Goal: Check status: Check status

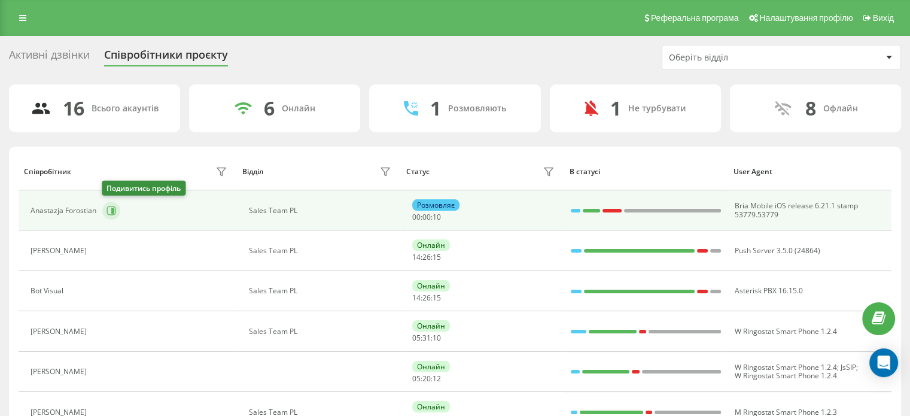
click at [111, 206] on icon at bounding box center [111, 210] width 9 height 9
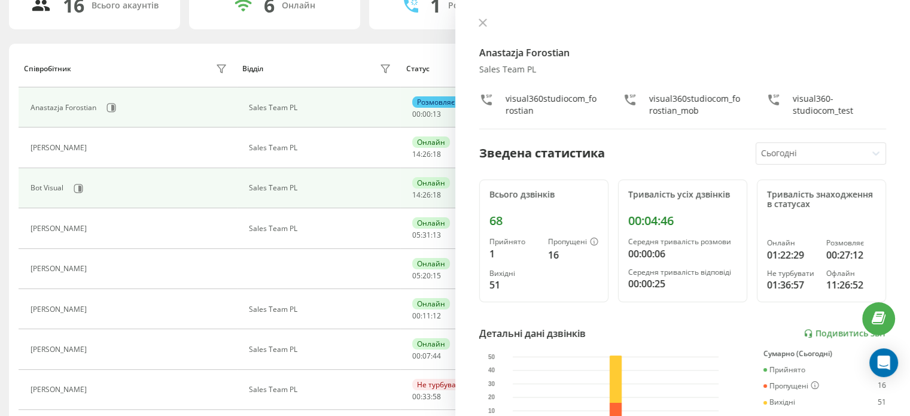
scroll to position [180, 0]
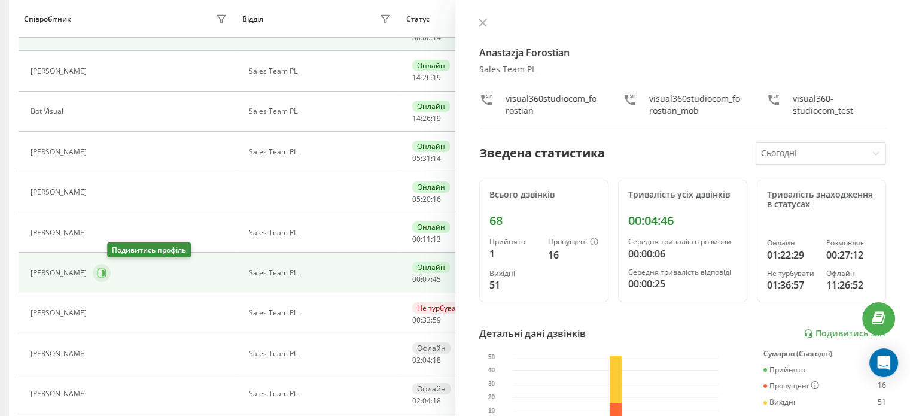
click at [107, 272] on icon at bounding box center [102, 273] width 10 height 10
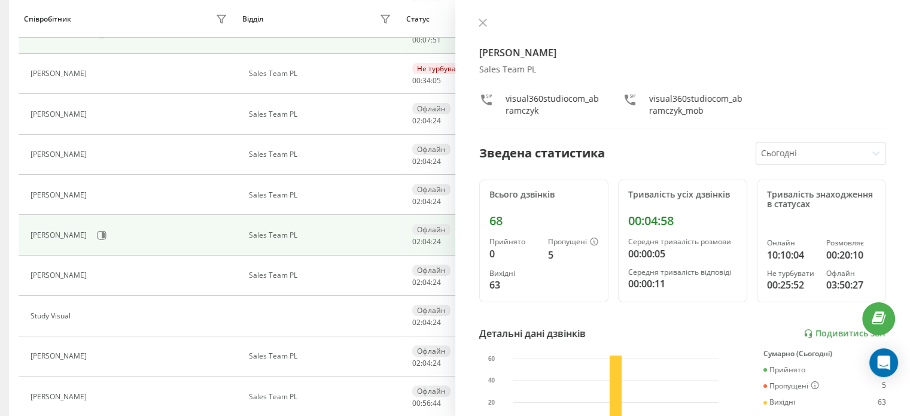
scroll to position [462, 0]
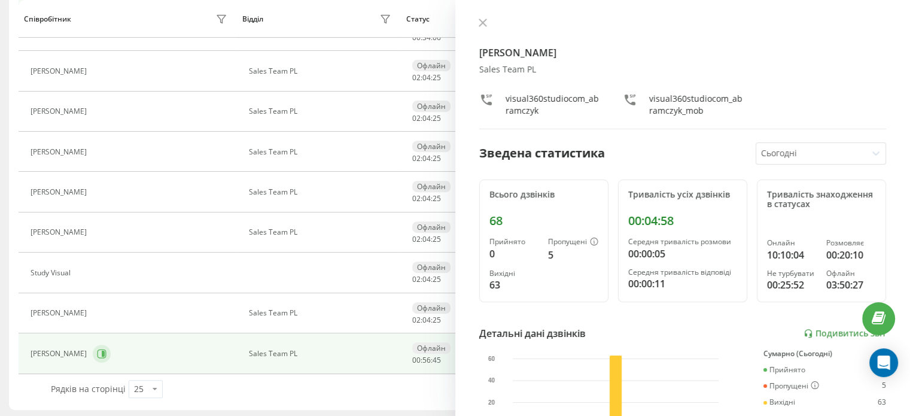
click at [93, 345] on button at bounding box center [102, 354] width 18 height 18
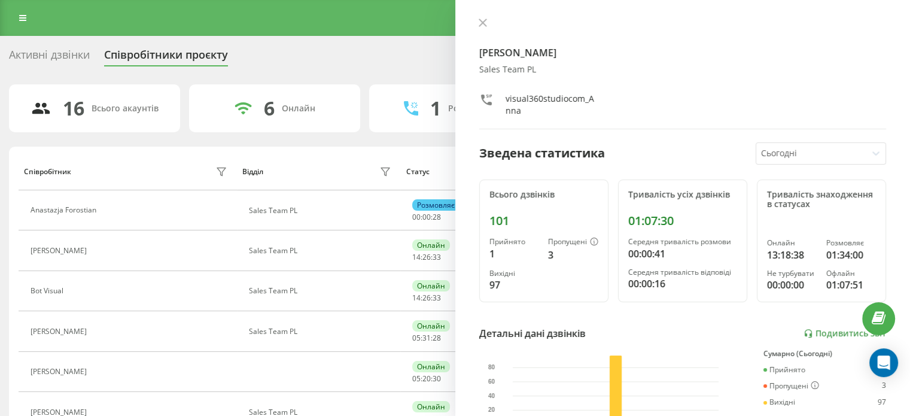
scroll to position [60, 0]
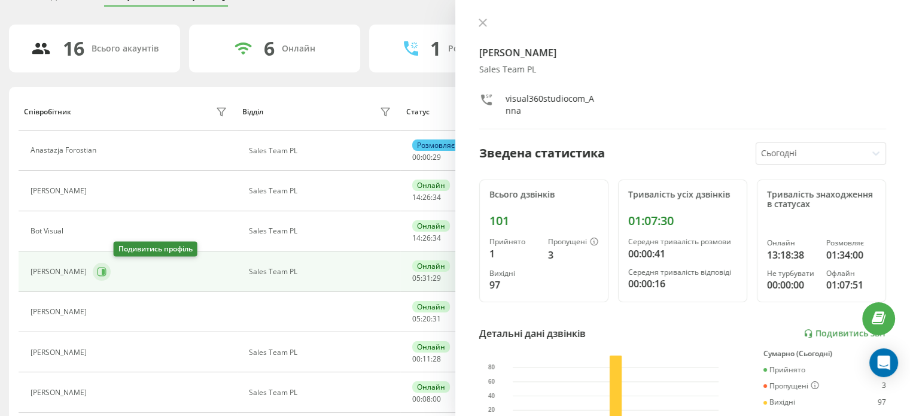
click at [107, 267] on icon at bounding box center [102, 271] width 9 height 9
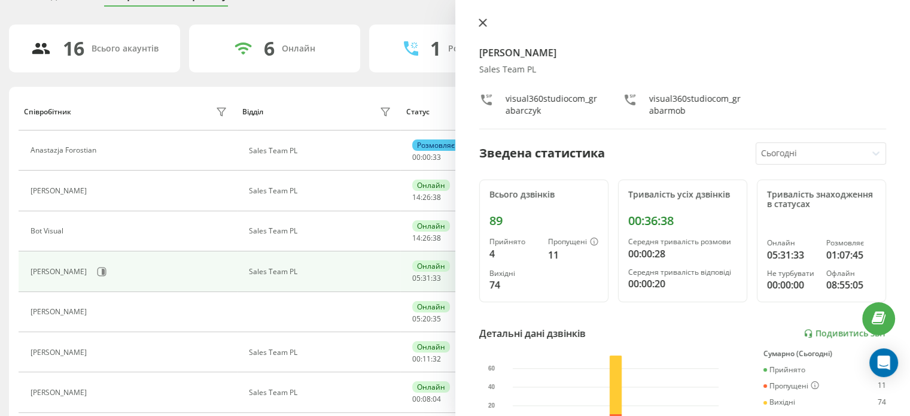
click at [479, 20] on icon at bounding box center [483, 23] width 8 height 8
